Goal: Task Accomplishment & Management: Complete application form

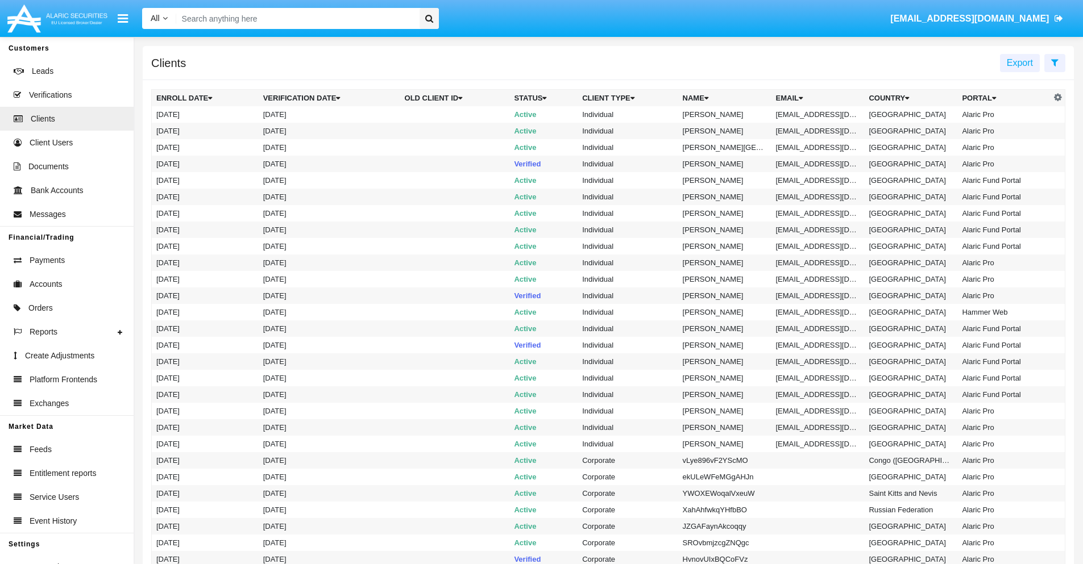
click at [1054, 62] on icon at bounding box center [1054, 62] width 7 height 9
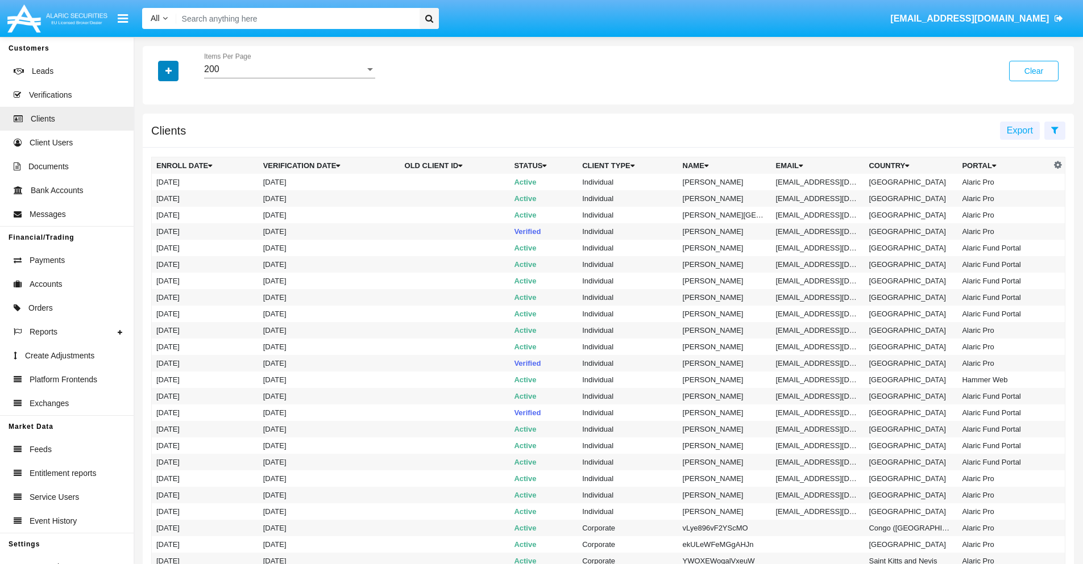
click at [168, 70] on icon "button" at bounding box center [168, 71] width 6 height 8
click at [177, 193] on span "Email" at bounding box center [176, 193] width 23 height 14
click at [156, 198] on input "Email" at bounding box center [156, 198] width 1 height 1
checkbox input "true"
click at [168, 70] on icon "button" at bounding box center [168, 71] width 6 height 8
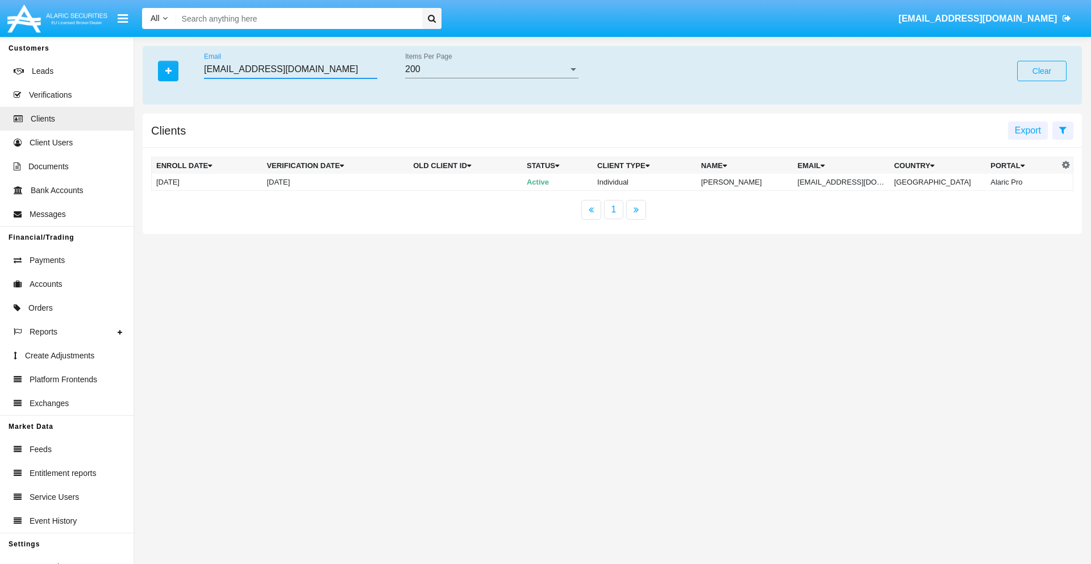
type input "[EMAIL_ADDRESS][DOMAIN_NAME]"
click at [849, 182] on td "[EMAIL_ADDRESS][DOMAIN_NAME]" at bounding box center [841, 182] width 97 height 17
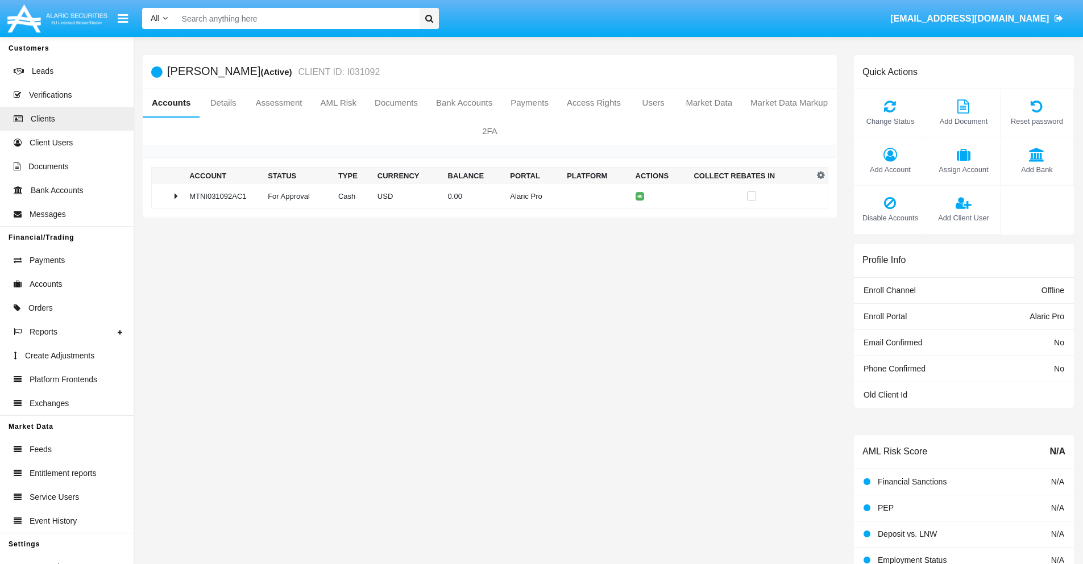
click at [1036, 169] on span "Add Bank" at bounding box center [1036, 169] width 61 height 11
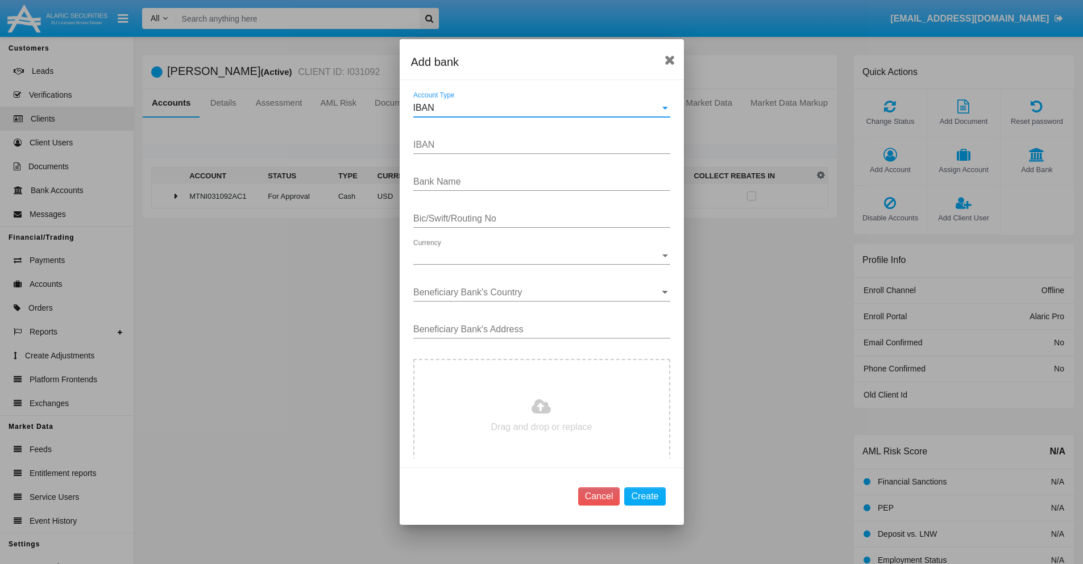
click at [537, 108] on div "IBAN" at bounding box center [536, 108] width 247 height 10
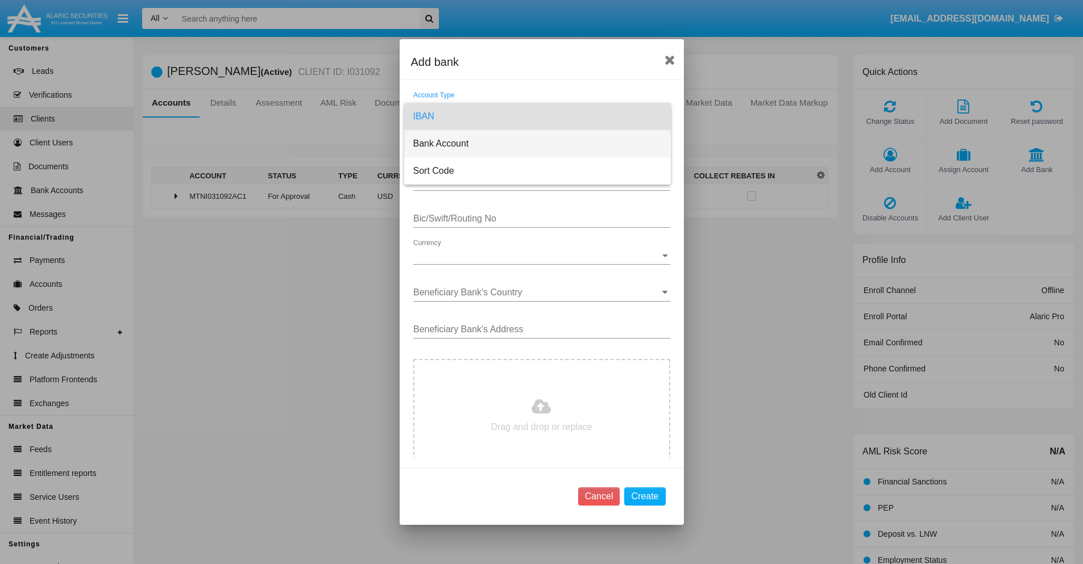
click at [537, 144] on span "Bank Account" at bounding box center [537, 143] width 248 height 27
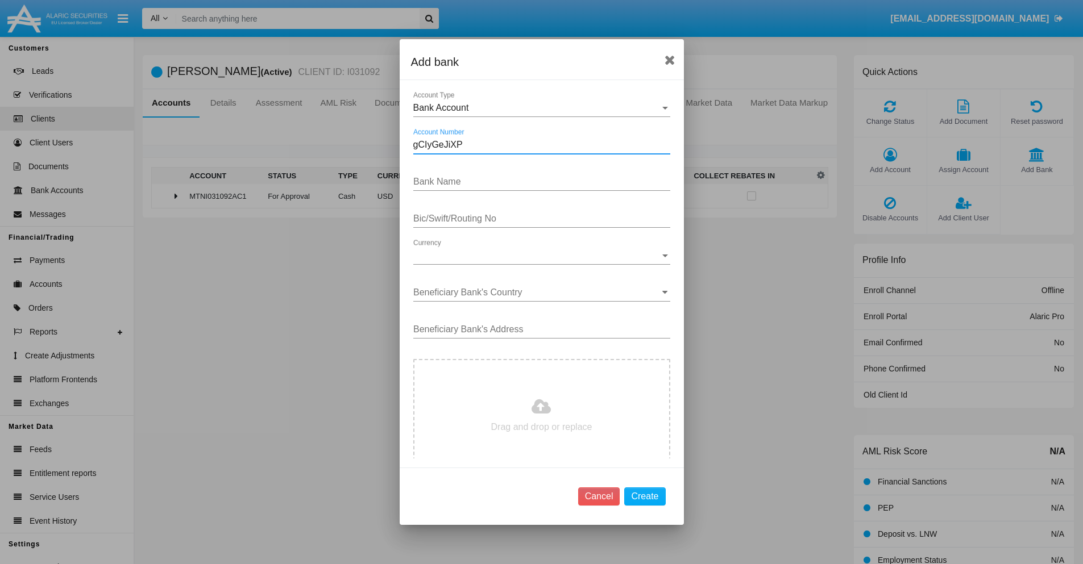
type input "gCIyGeJiXP"
type input "EKSHkaHempZeXYP"
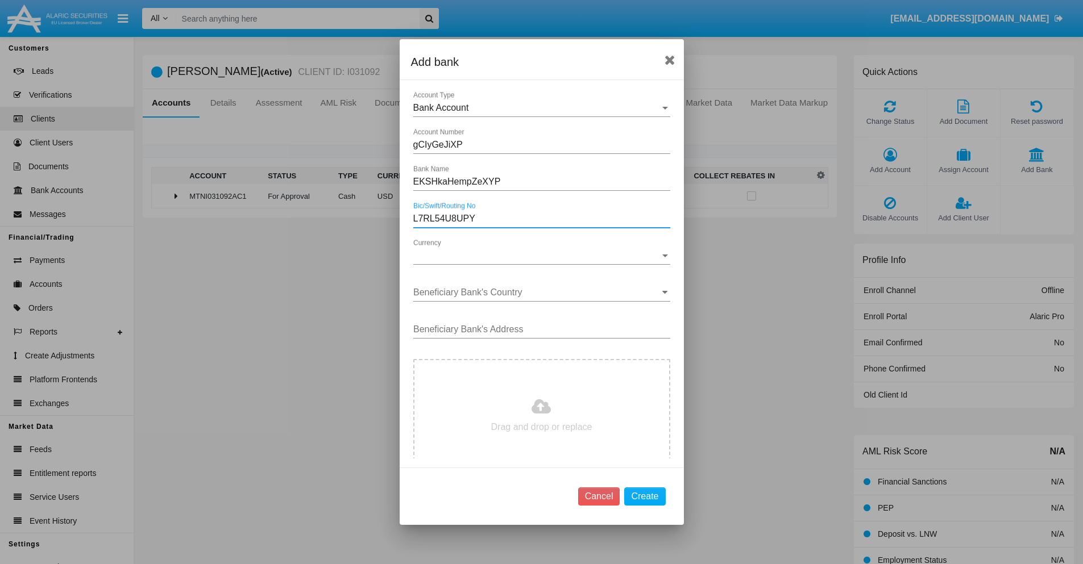
type input "L7RL54U8UPY"
click at [537, 256] on span "Currency" at bounding box center [536, 256] width 247 height 10
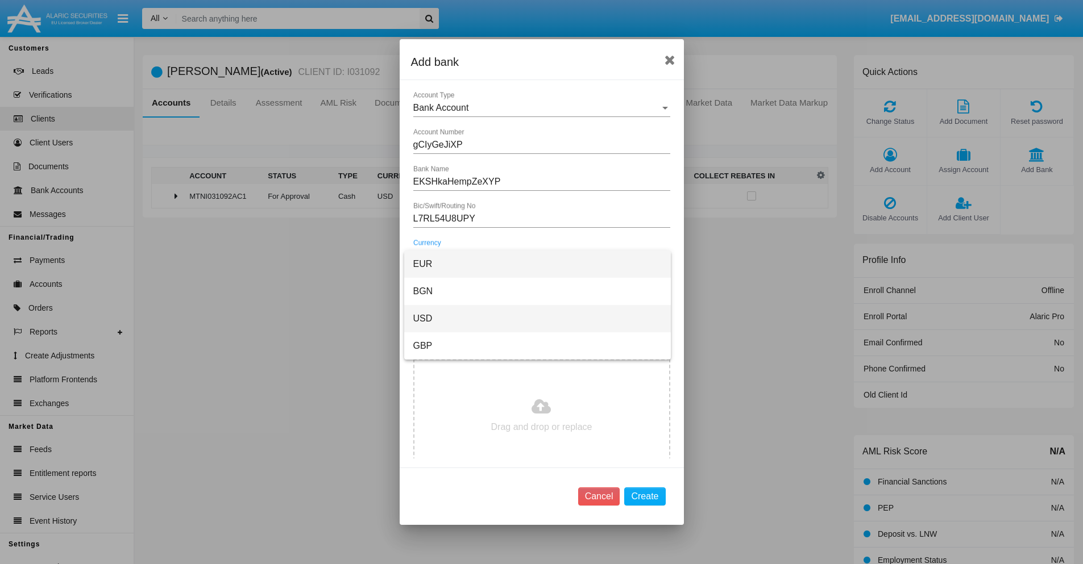
click at [537, 319] on span "USD" at bounding box center [537, 318] width 248 height 27
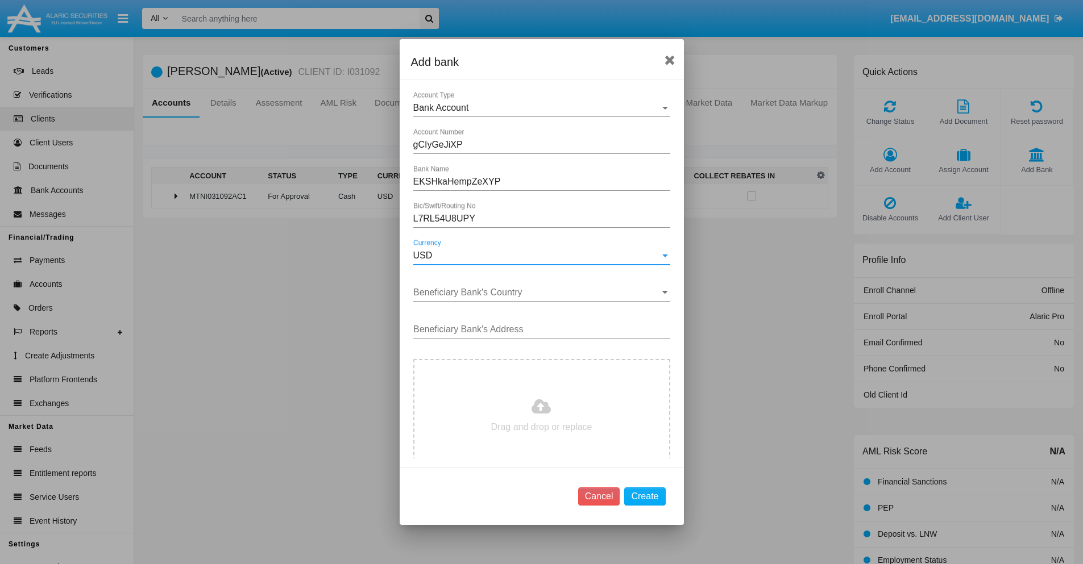
click at [537, 293] on input "Beneficiary Bank's Country" at bounding box center [541, 293] width 257 height 10
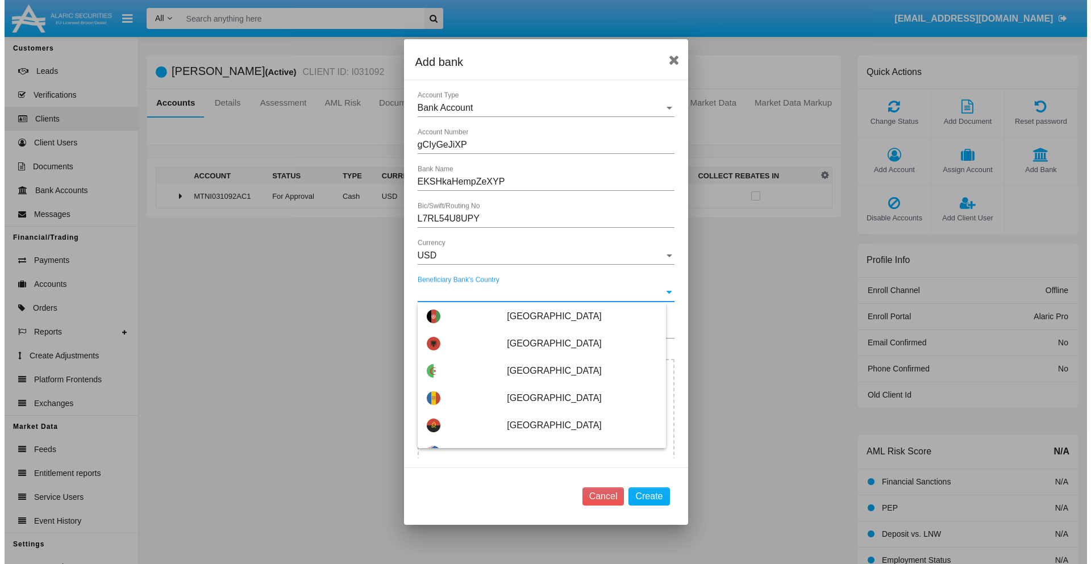
scroll to position [3565, 0]
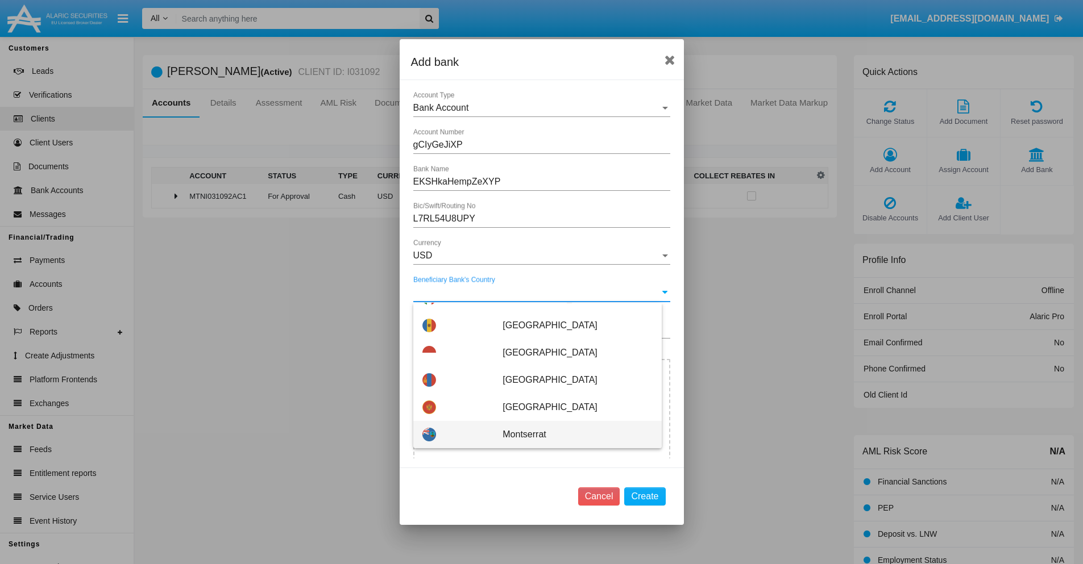
click at [571, 435] on span "Montserrat" at bounding box center [576, 434] width 149 height 27
type input "Montserrat"
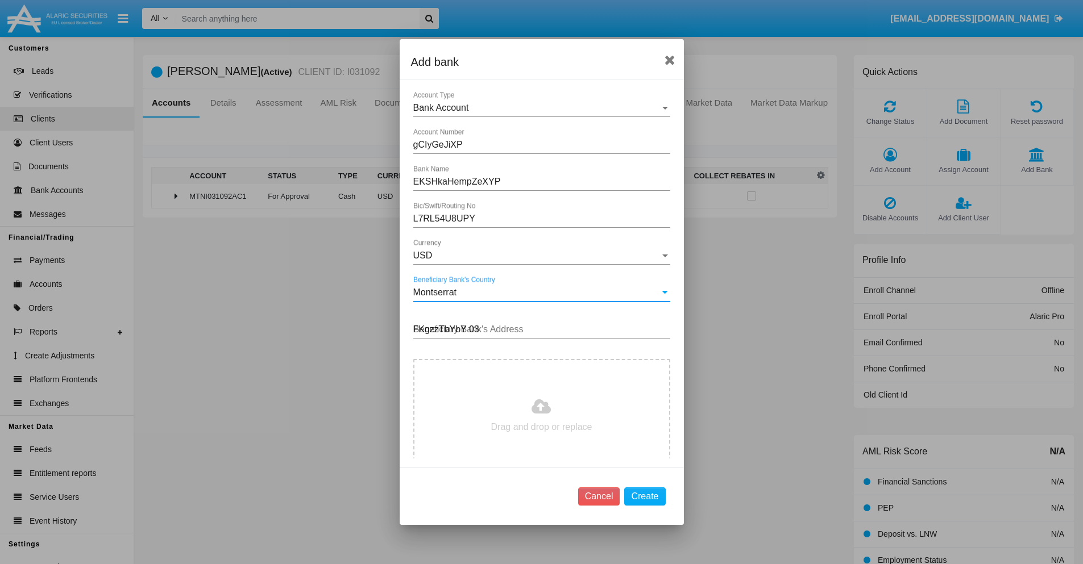
type input "FKgzzTbYbY 034"
type input "C:\fakepath\bank-statement.png"
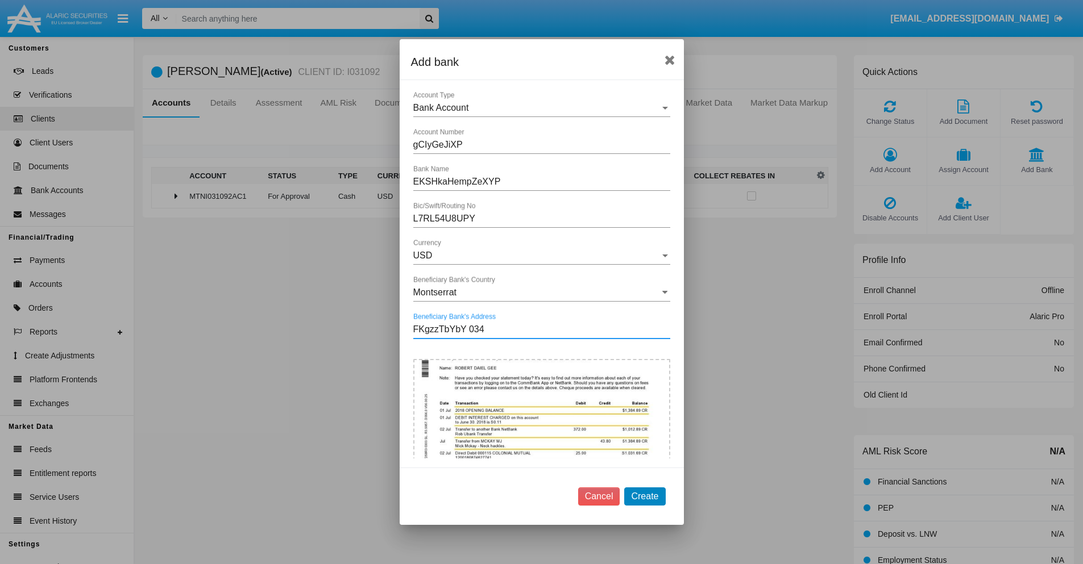
click at [645, 496] on button "Create" at bounding box center [644, 497] width 41 height 18
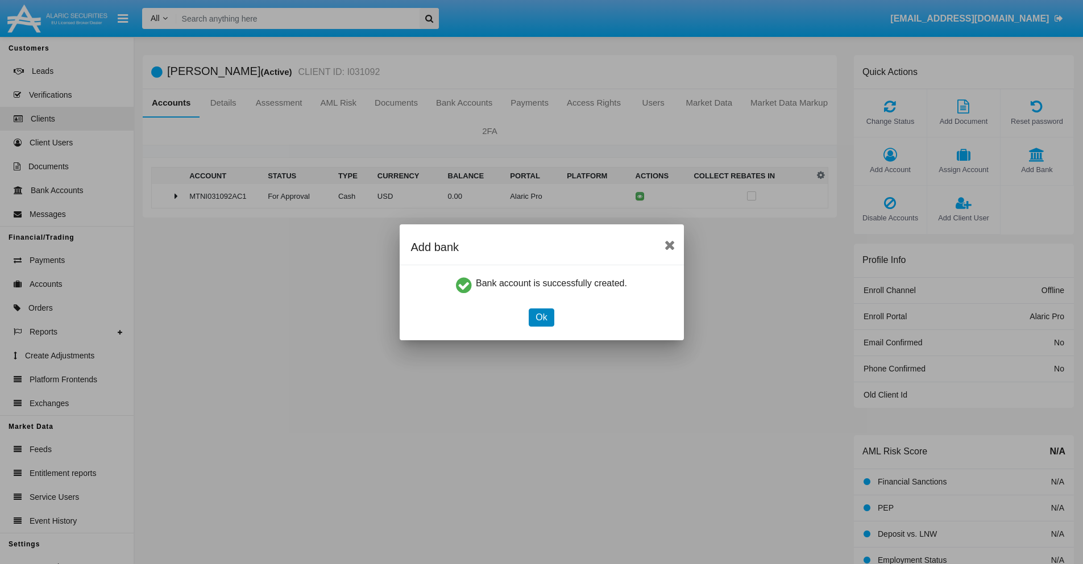
click at [541, 317] on button "Ok" at bounding box center [541, 318] width 25 height 18
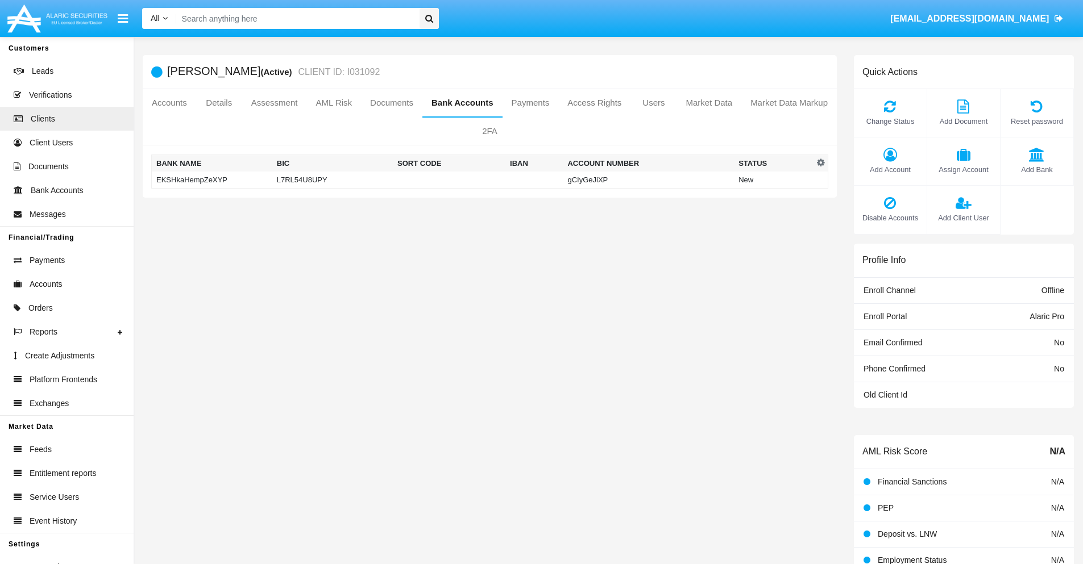
click at [211, 180] on td "EKSHkaHempZeXYP" at bounding box center [212, 180] width 121 height 17
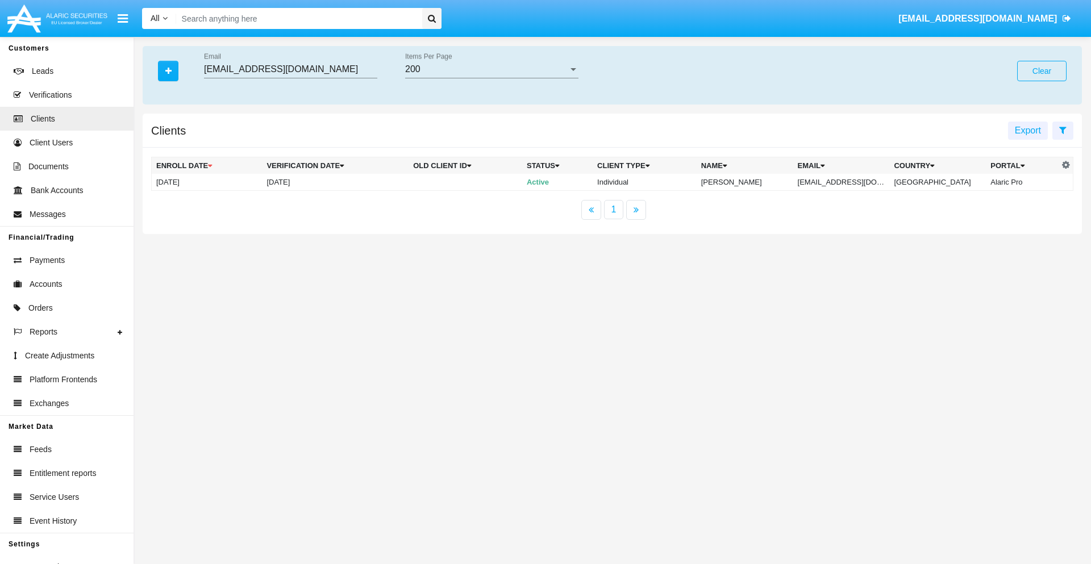
click at [1042, 71] on button "Clear" at bounding box center [1041, 71] width 49 height 20
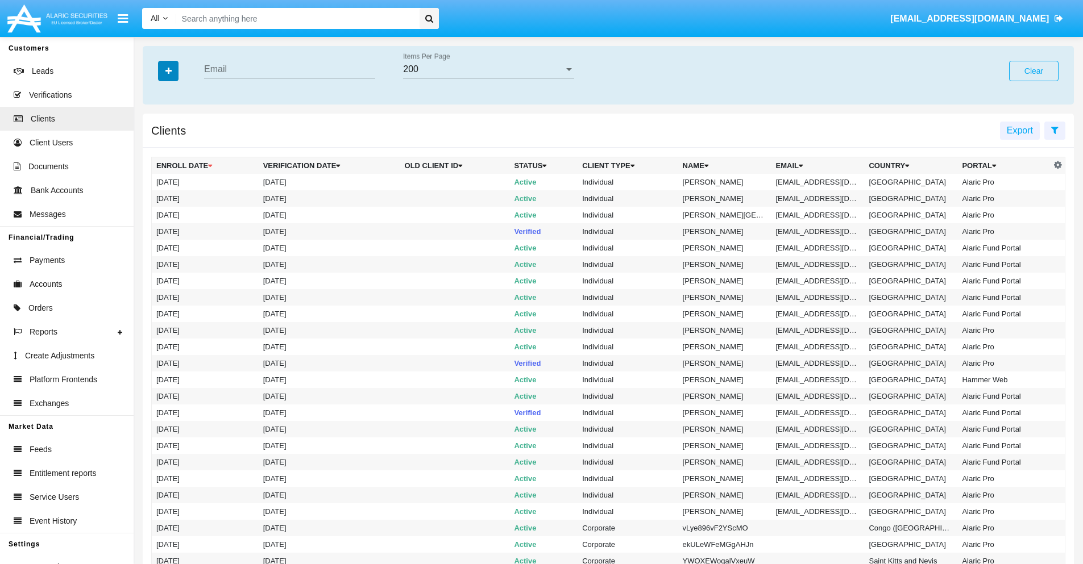
click at [168, 70] on icon "button" at bounding box center [168, 71] width 6 height 8
type input "[EMAIL_ADDRESS][DOMAIN_NAME]"
click at [822, 182] on td "[EMAIL_ADDRESS][DOMAIN_NAME]" at bounding box center [817, 182] width 93 height 16
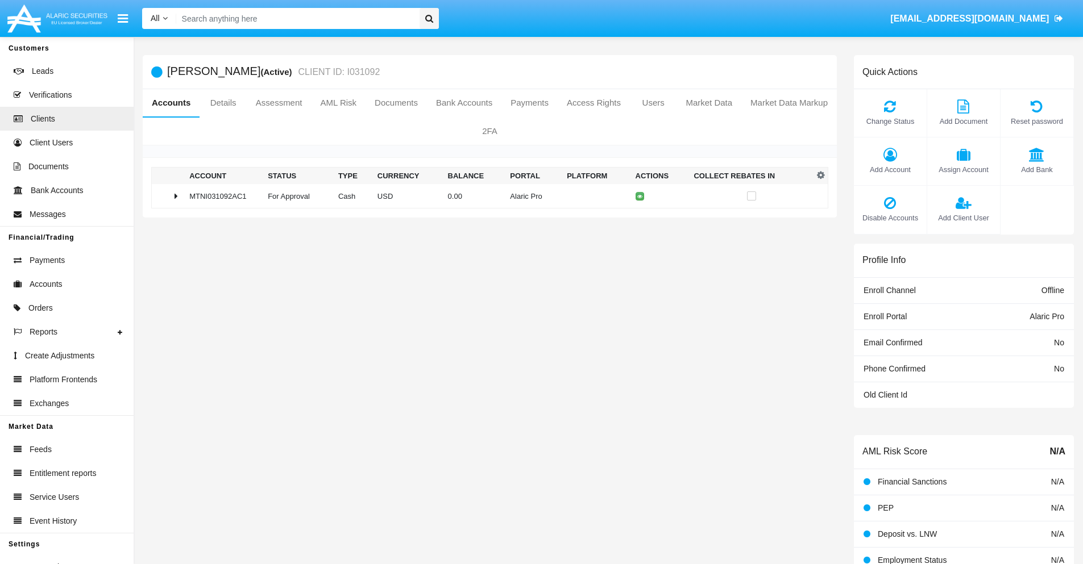
click at [1036, 169] on span "Add Bank" at bounding box center [1036, 169] width 61 height 11
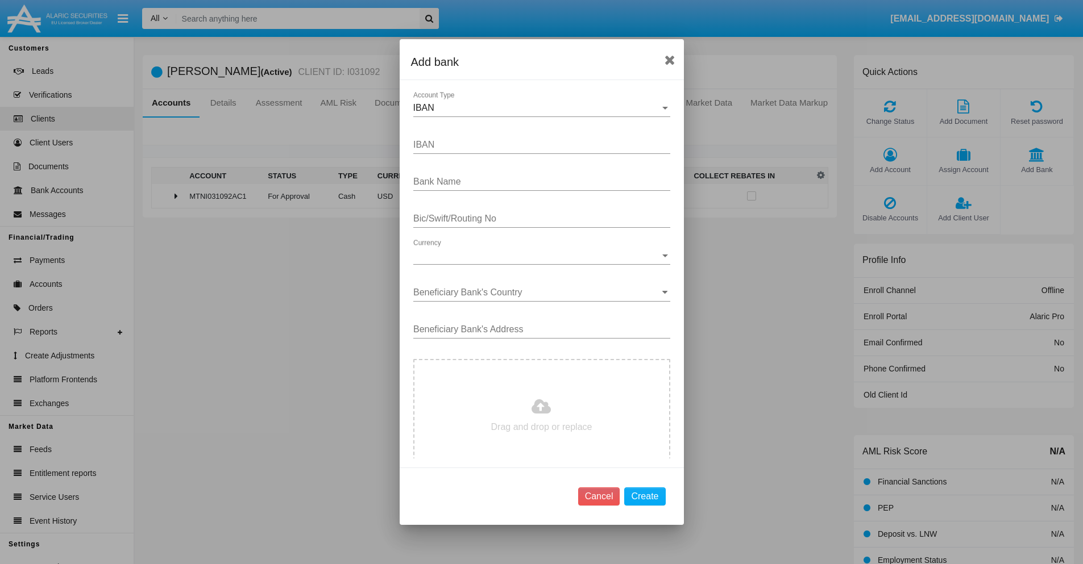
click at [537, 108] on div "IBAN" at bounding box center [536, 108] width 247 height 10
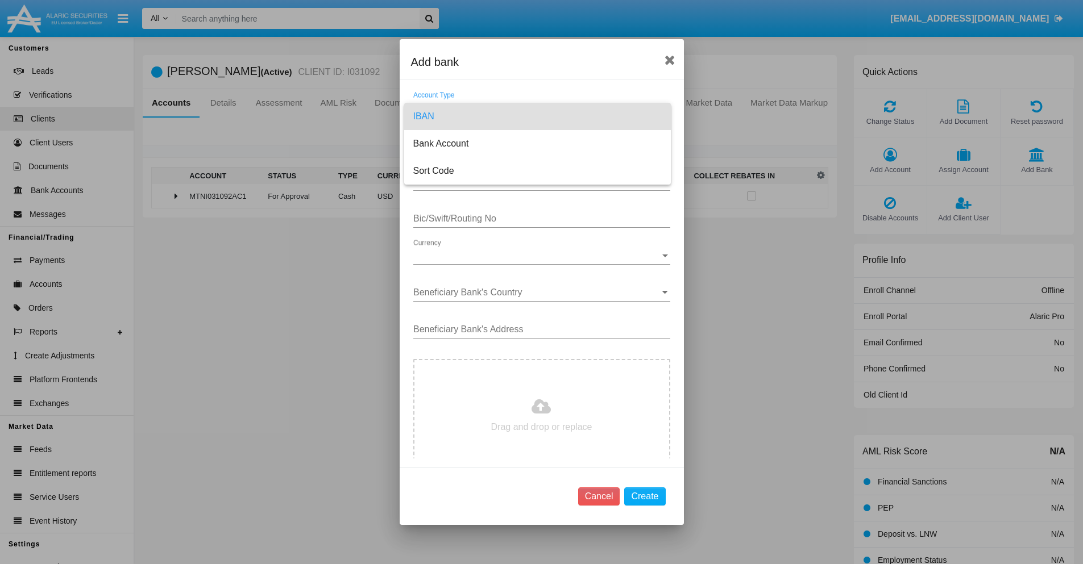
click at [537, 117] on span "IBAN" at bounding box center [537, 116] width 248 height 27
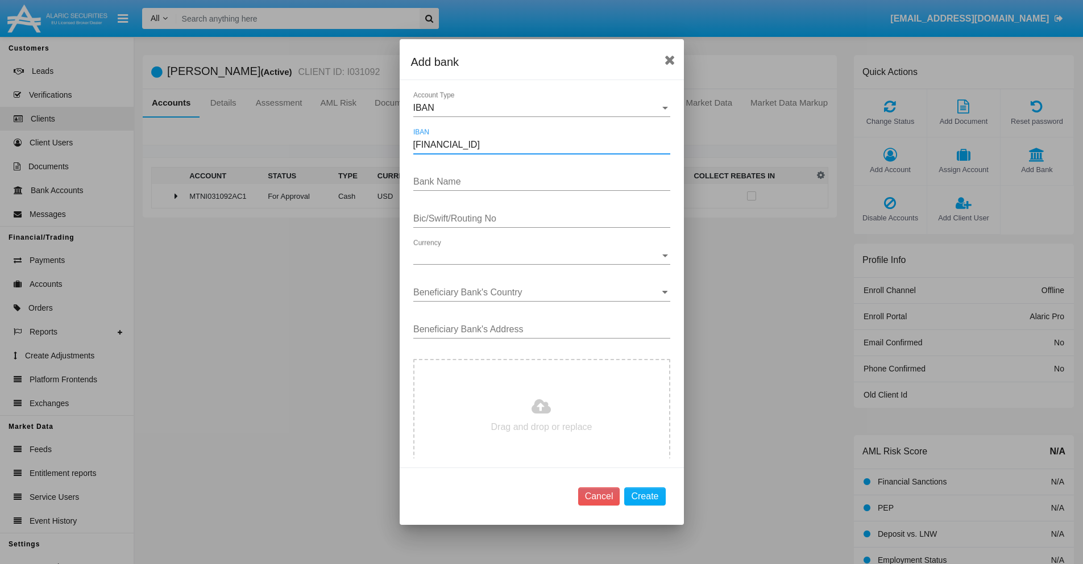
type input "DE31500105175143186793"
type input "NwzywVLzyIazojk"
type input "YSCVKJWEACD"
click at [537, 256] on span "Currency" at bounding box center [536, 256] width 247 height 10
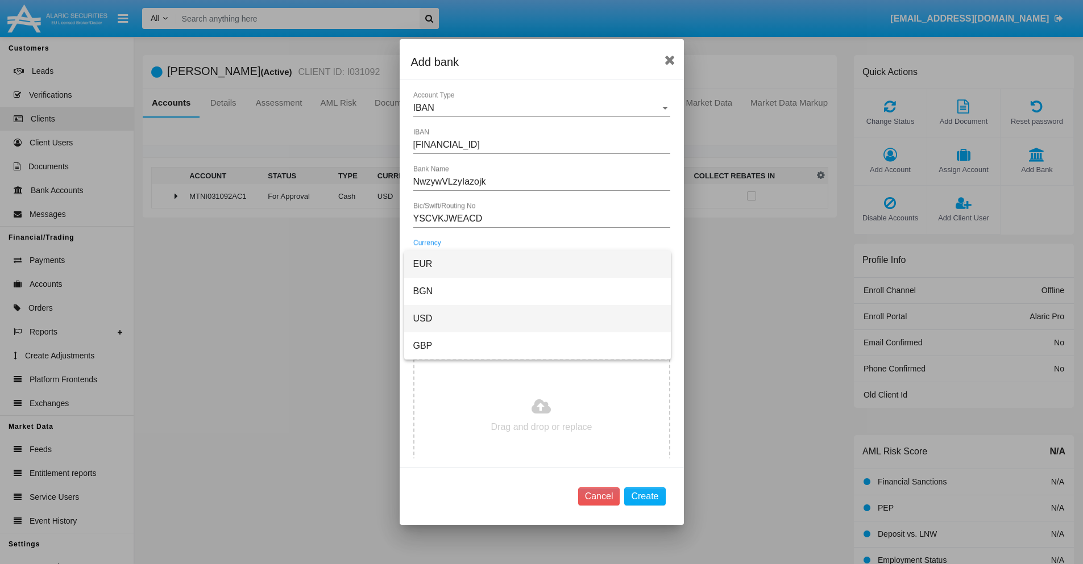
click at [537, 319] on span "USD" at bounding box center [537, 318] width 248 height 27
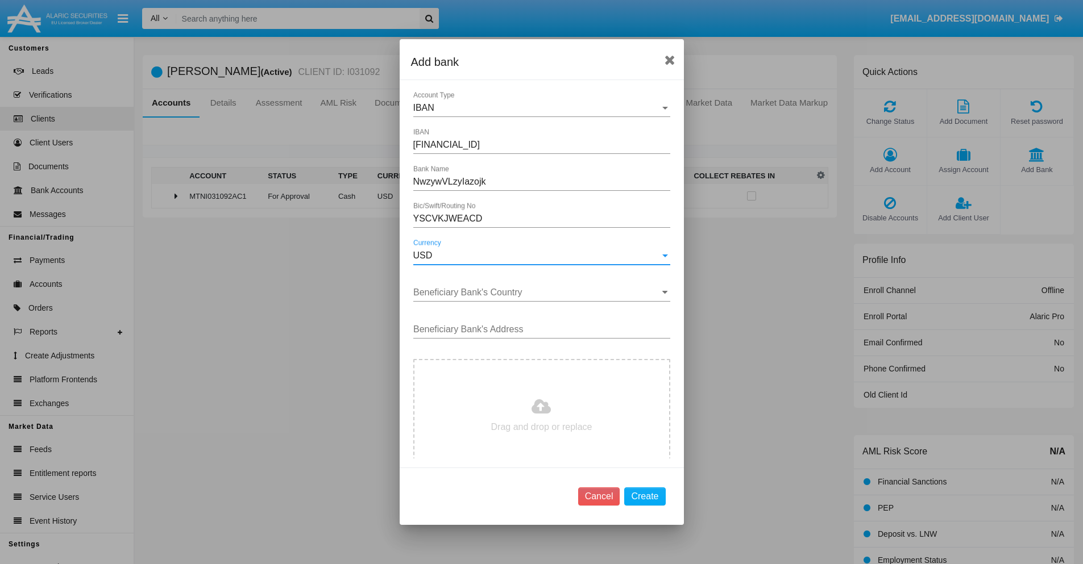
click at [537, 293] on input "Beneficiary Bank's Country" at bounding box center [541, 293] width 257 height 10
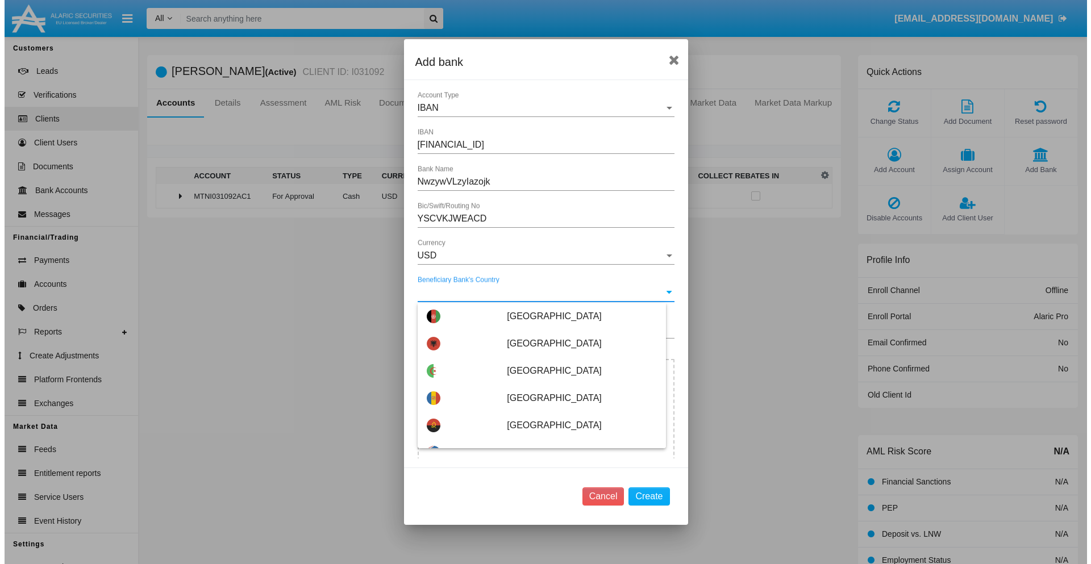
scroll to position [2474, 0]
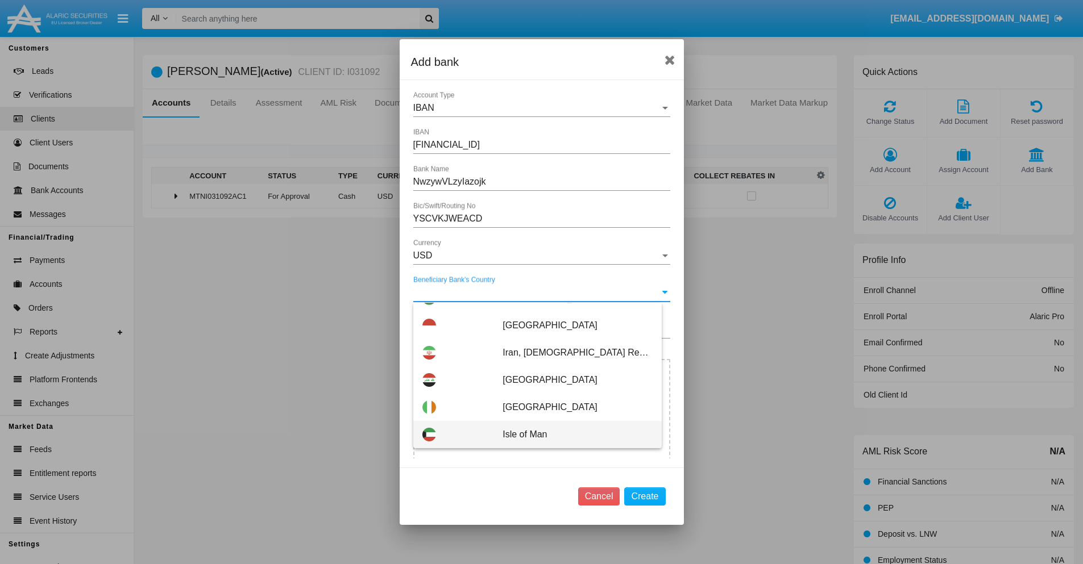
click at [571, 435] on span "Isle of Man" at bounding box center [576, 434] width 149 height 27
type input "Isle of Man"
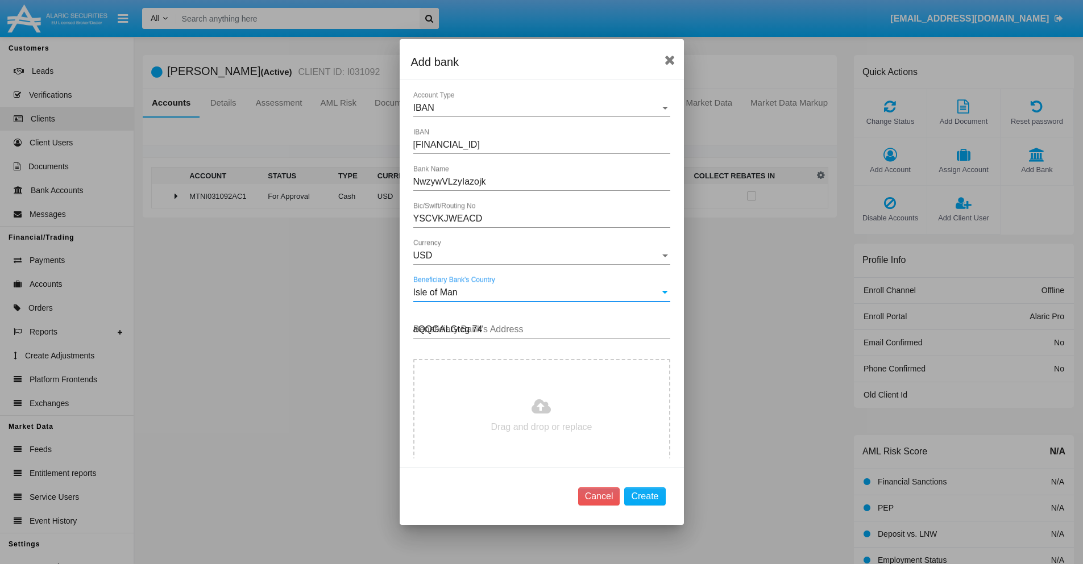
type input "aQQGALGtcg 747"
type input "C:\fakepath\bank-statement.png"
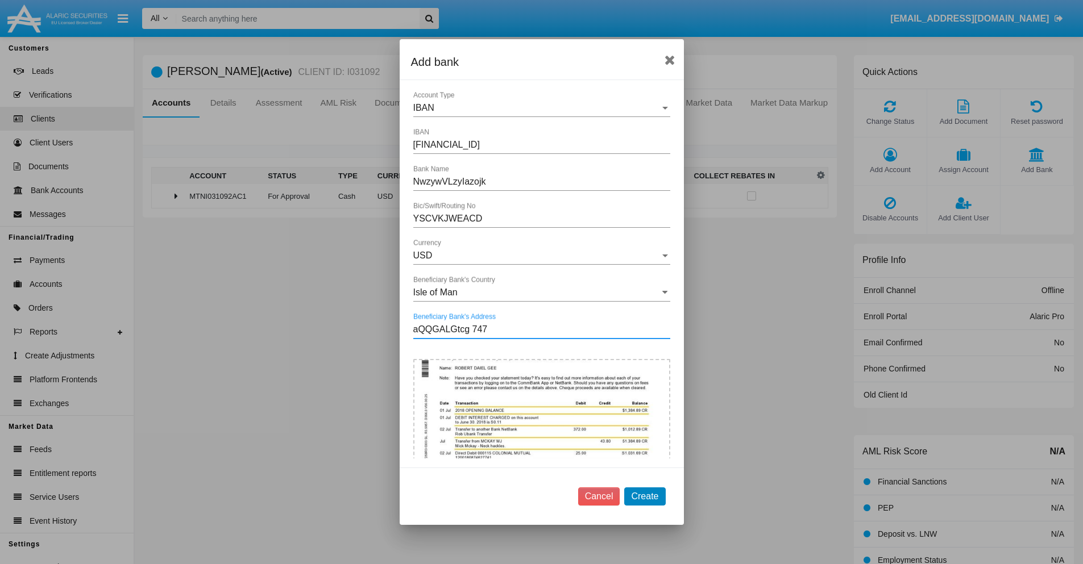
click at [645, 496] on button "Create" at bounding box center [644, 497] width 41 height 18
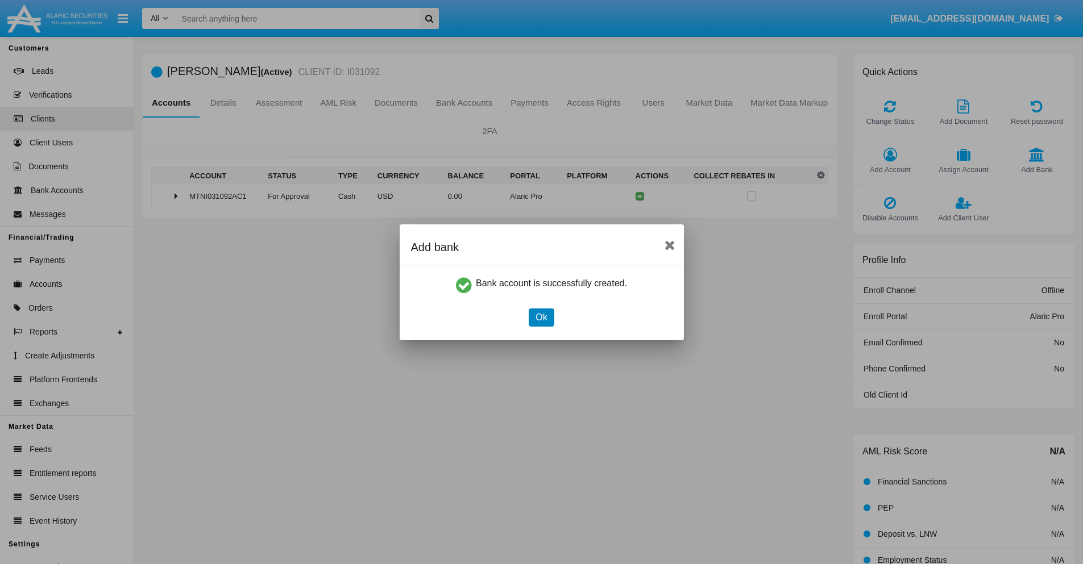
click at [541, 317] on button "Ok" at bounding box center [541, 318] width 25 height 18
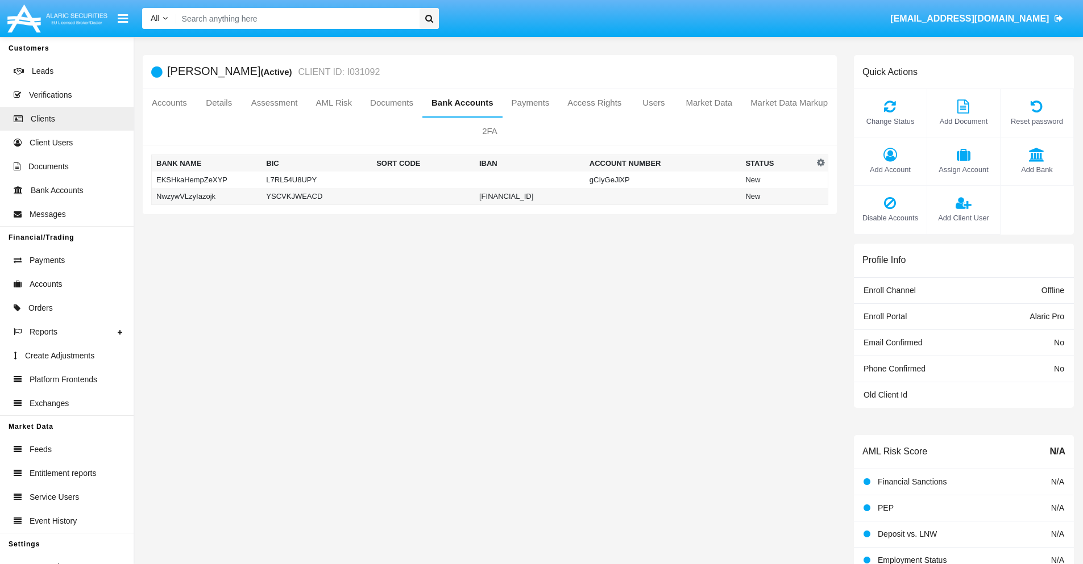
click at [206, 196] on td "NwzywVLzyIazojk" at bounding box center [207, 196] width 110 height 17
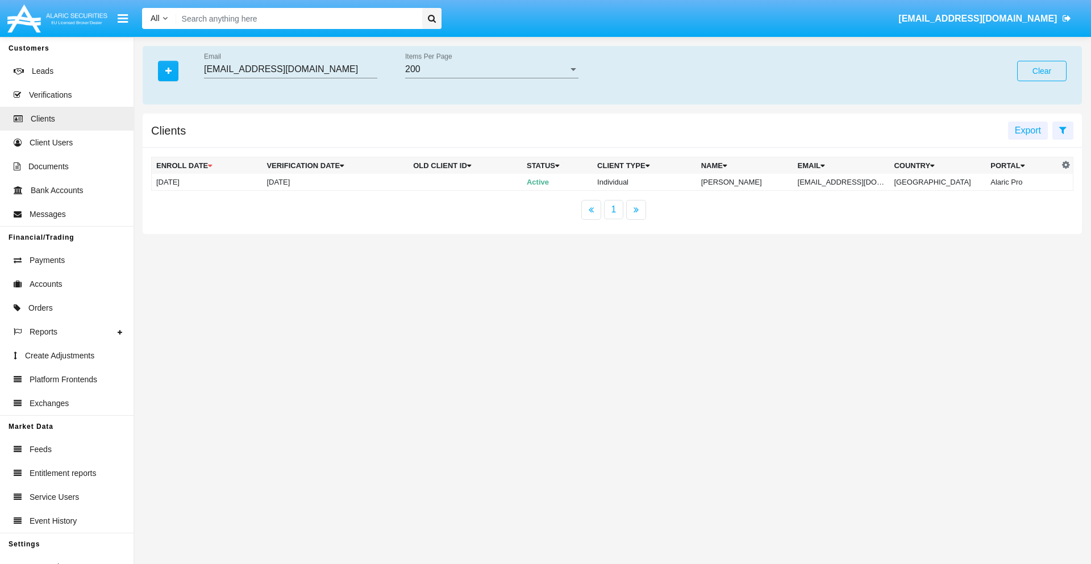
click at [1042, 71] on button "Clear" at bounding box center [1041, 71] width 49 height 20
click at [168, 70] on icon "button" at bounding box center [168, 71] width 6 height 8
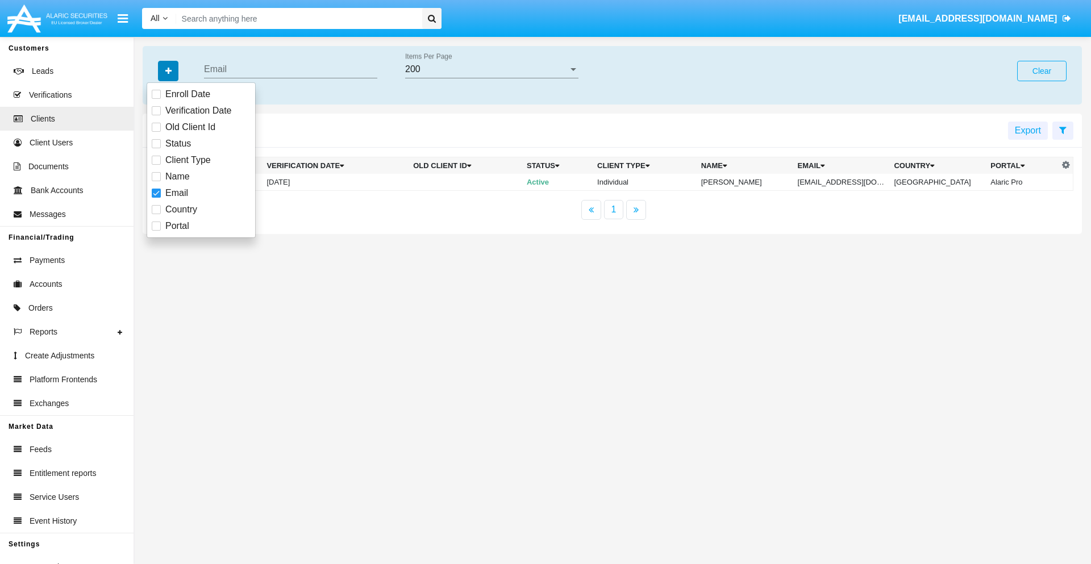
click at [168, 70] on icon "button" at bounding box center [168, 71] width 6 height 8
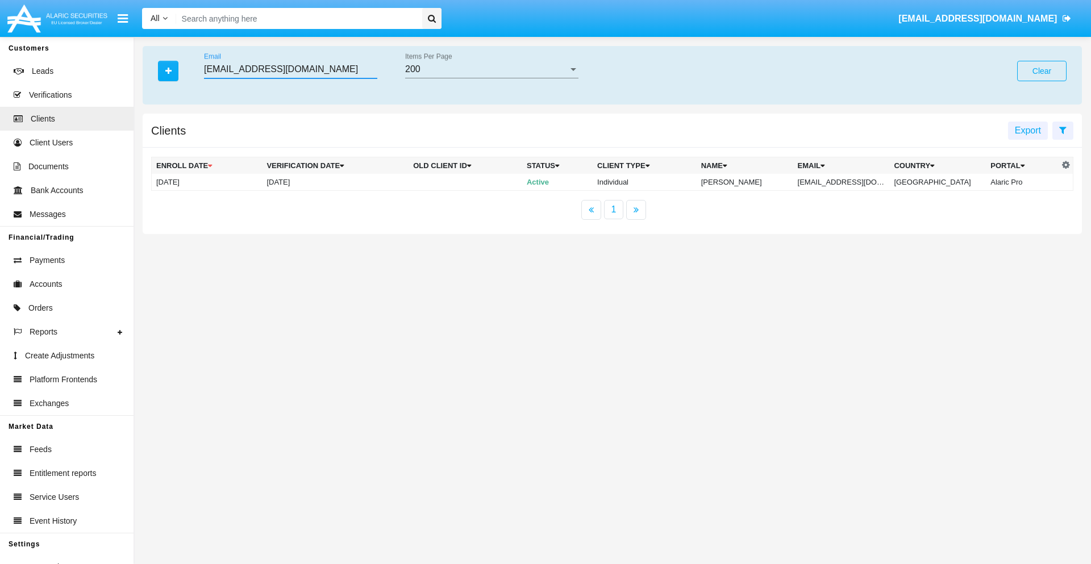
type input "[EMAIL_ADDRESS][DOMAIN_NAME]"
click at [849, 182] on td "[EMAIL_ADDRESS][DOMAIN_NAME]" at bounding box center [841, 182] width 97 height 17
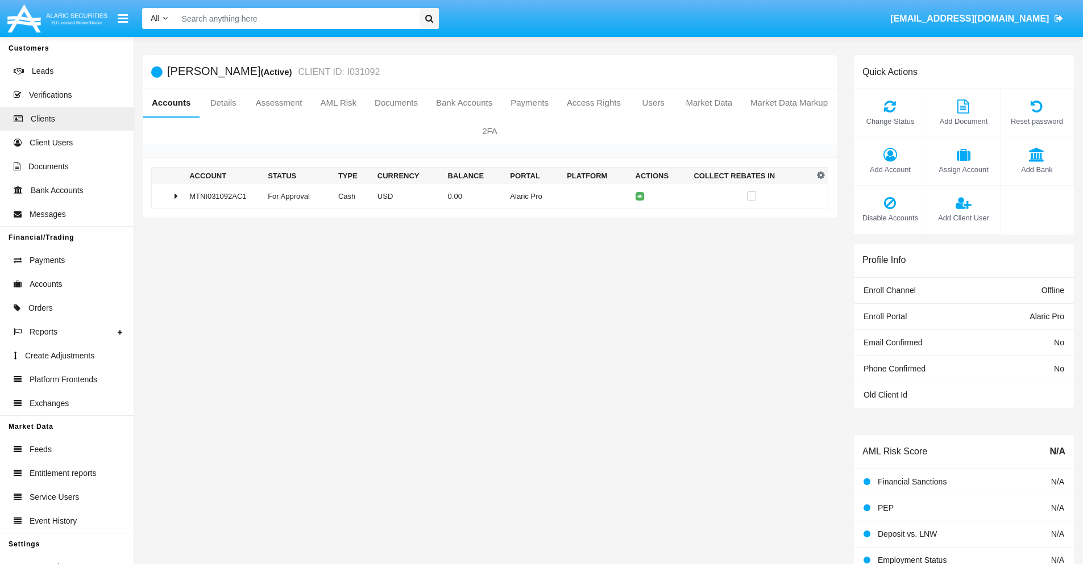
click at [1036, 169] on span "Add Bank" at bounding box center [1036, 169] width 61 height 11
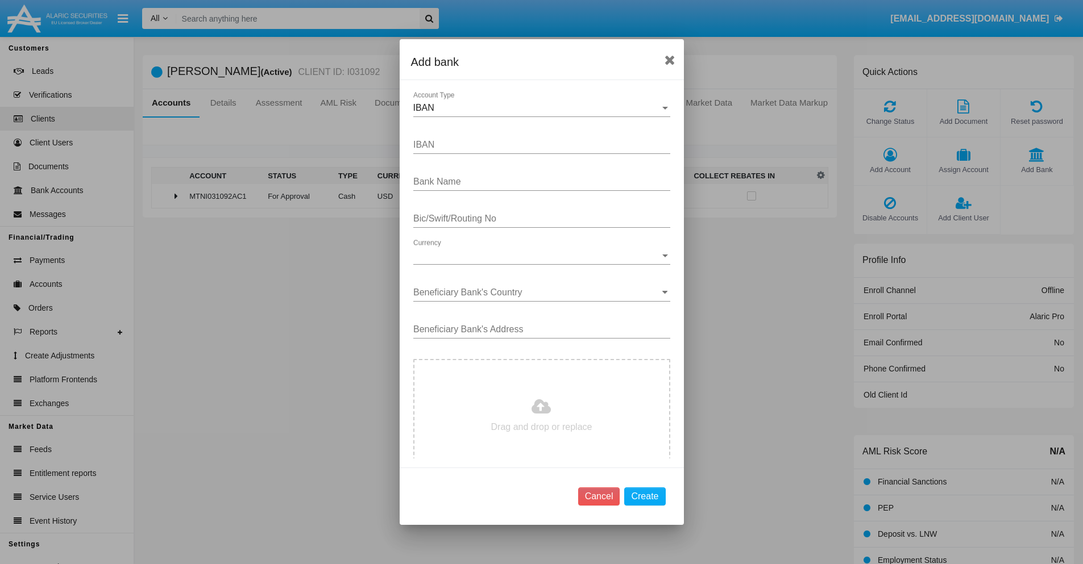
click at [537, 108] on div "IBAN" at bounding box center [536, 108] width 247 height 10
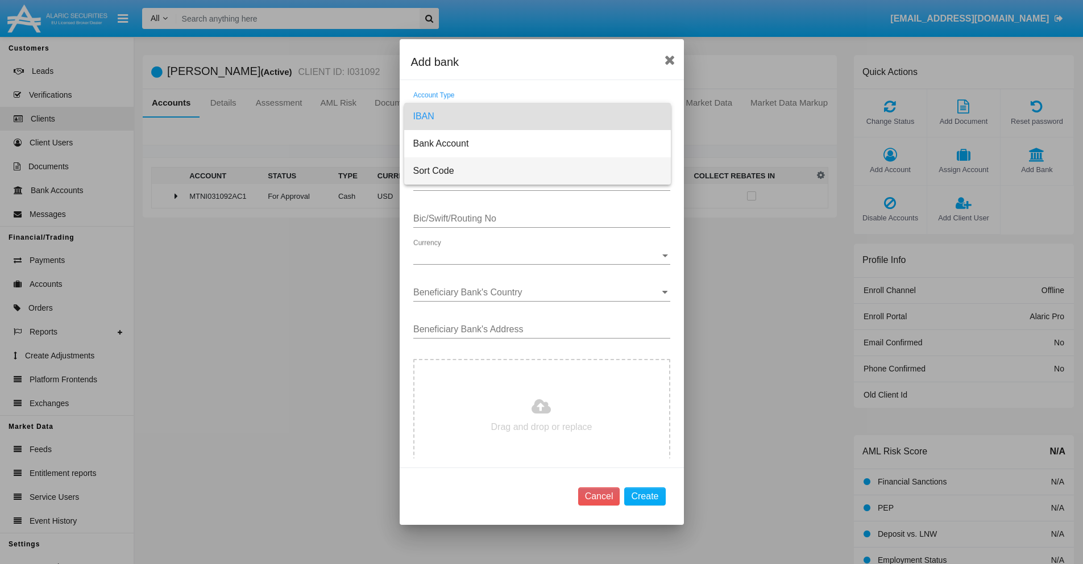
click at [537, 171] on span "Sort Code" at bounding box center [537, 170] width 248 height 27
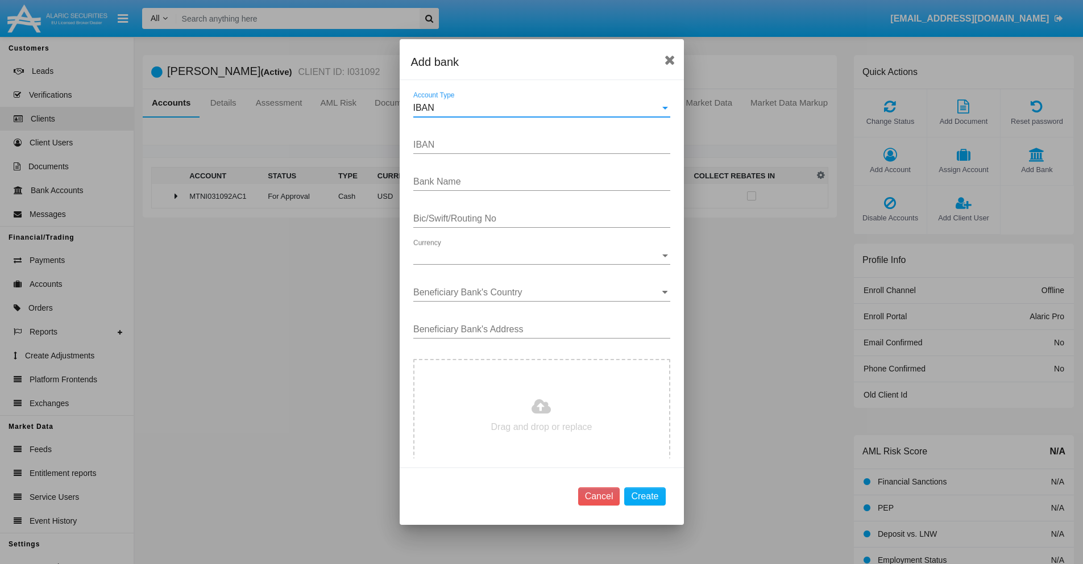
type input "[GEOGRAPHIC_DATA]"
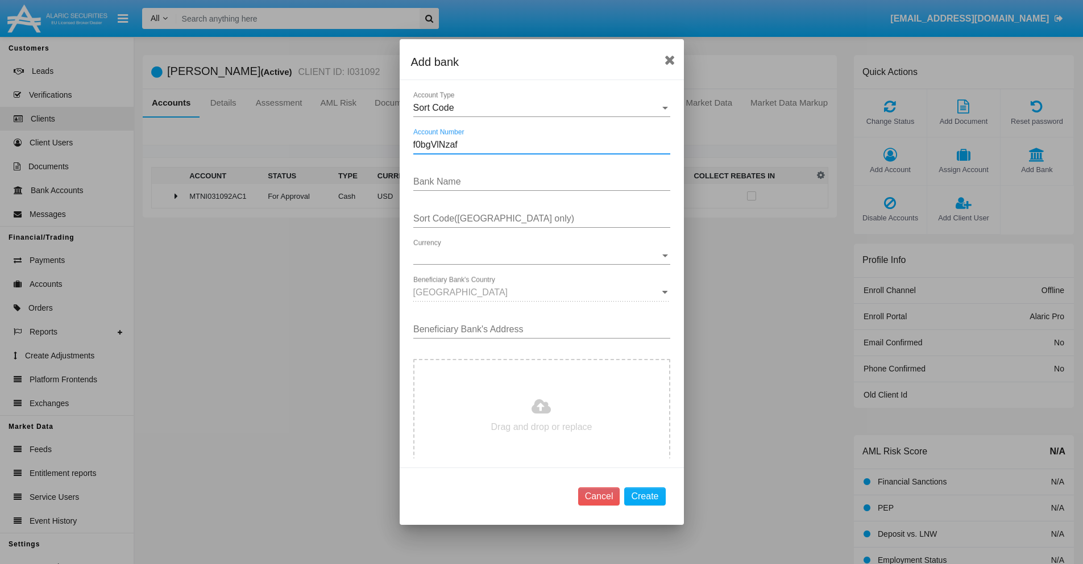
type input "f0bgVlNzaf"
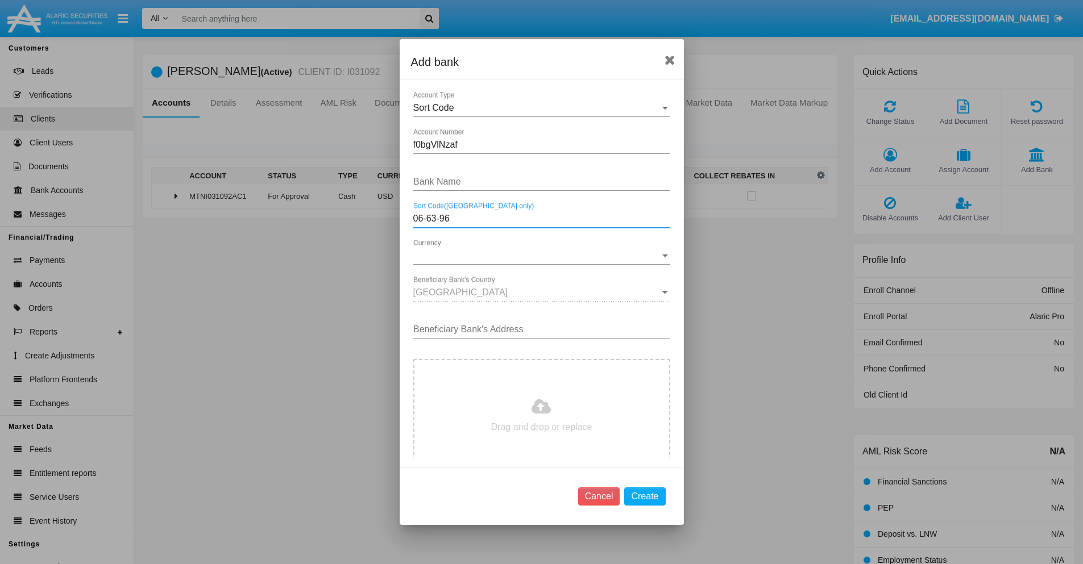
type input "06-63-96"
type input "oNsZetdjZNovJeD"
click at [537, 256] on span "Currency" at bounding box center [536, 256] width 247 height 10
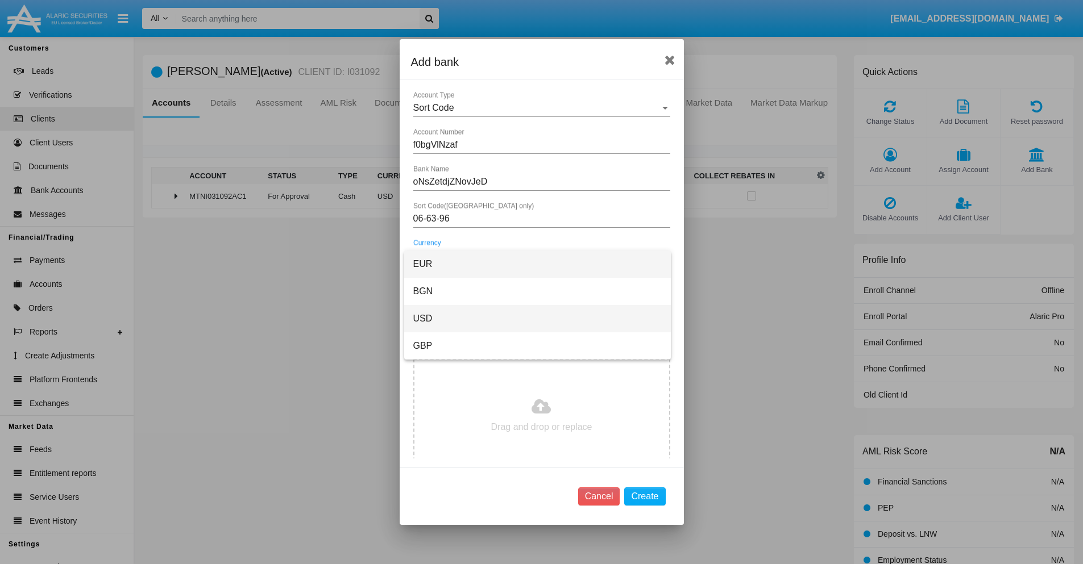
click at [537, 319] on span "USD" at bounding box center [537, 318] width 248 height 27
type input "nZEPtnHqth 665"
type input "C:\fakepath\bank-statement.png"
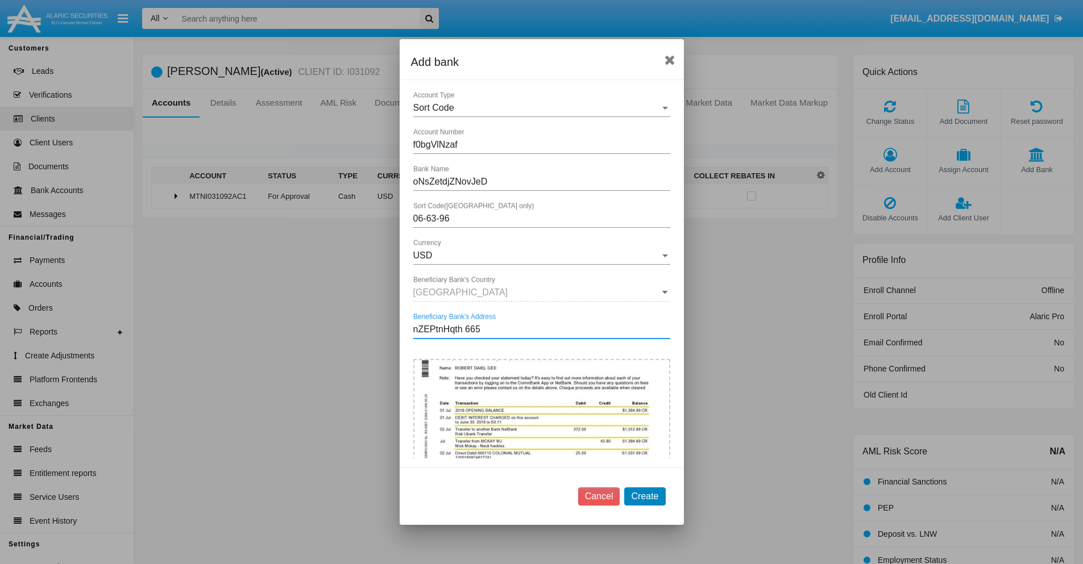
click at [645, 496] on button "Create" at bounding box center [644, 497] width 41 height 18
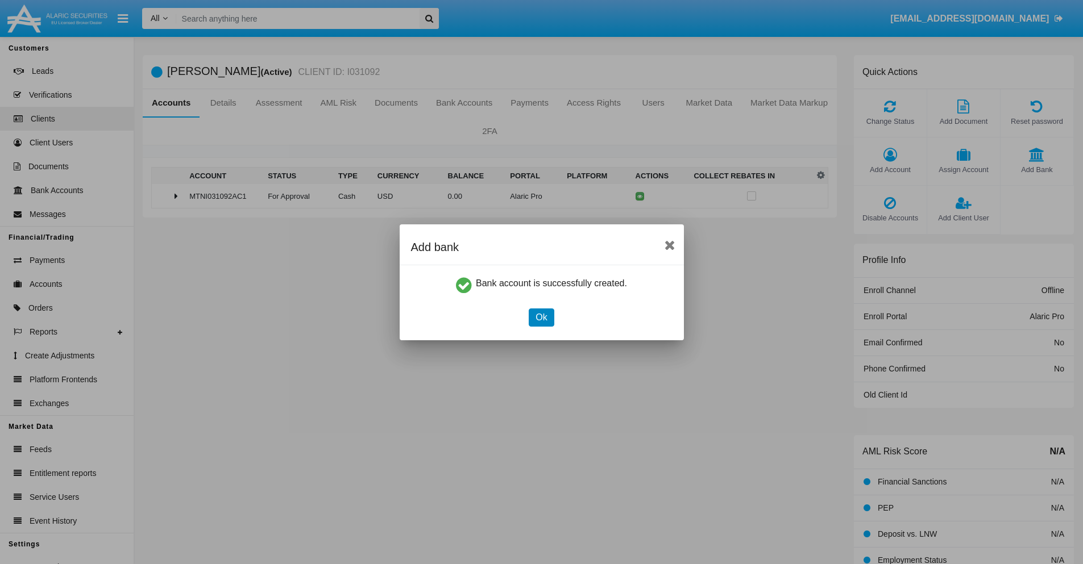
click at [541, 317] on button "Ok" at bounding box center [541, 318] width 25 height 18
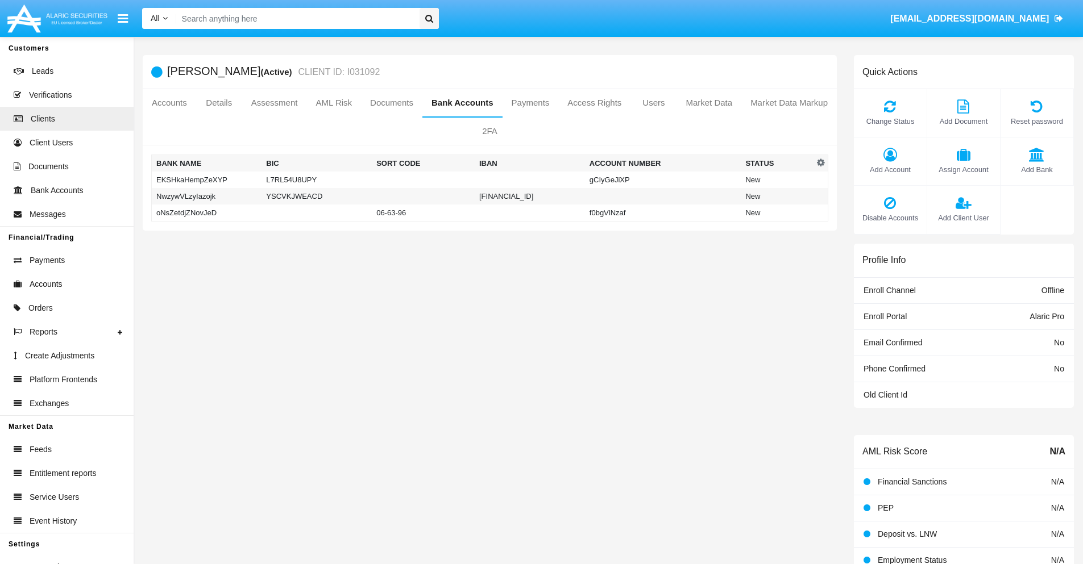
click at [206, 213] on td "oNsZetdjZNovJeD" at bounding box center [207, 213] width 110 height 17
